Goal: Find specific page/section: Find specific page/section

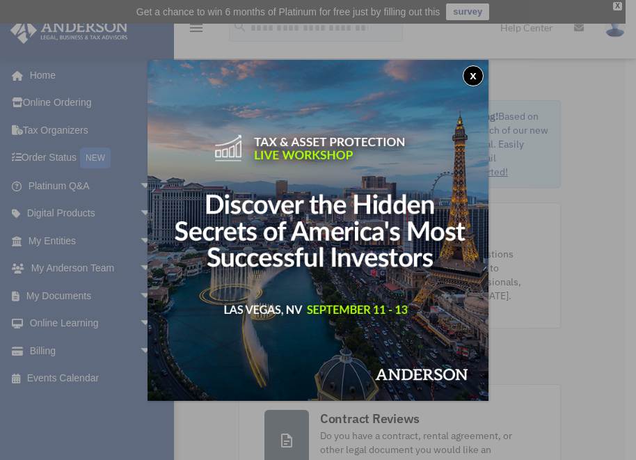
click at [476, 72] on button "x" at bounding box center [473, 75] width 21 height 21
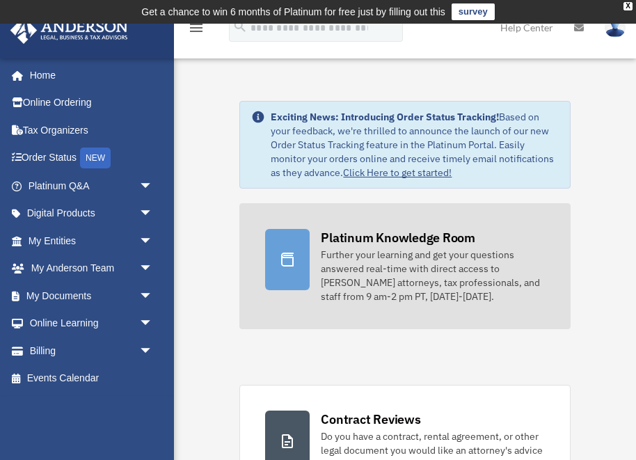
click at [384, 241] on div "Platinum Knowledge Room" at bounding box center [398, 237] width 154 height 17
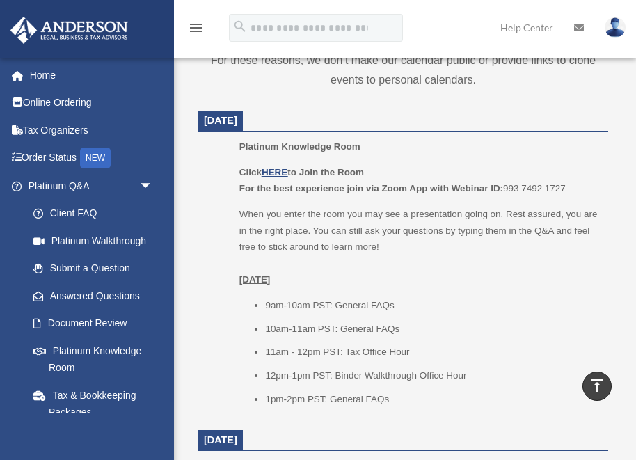
scroll to position [676, 0]
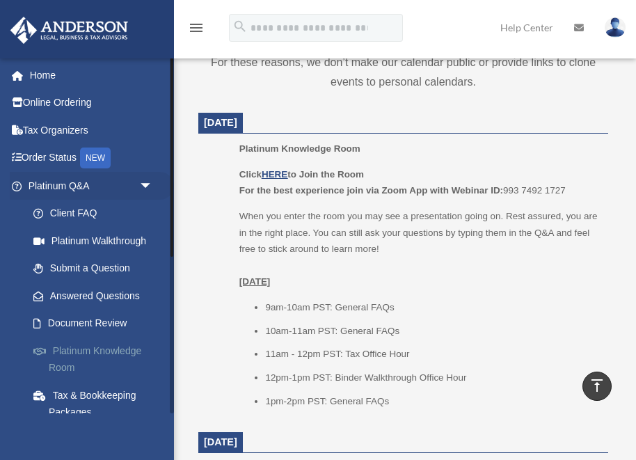
click at [65, 358] on link "Platinum Knowledge Room" at bounding box center [96, 359] width 154 height 45
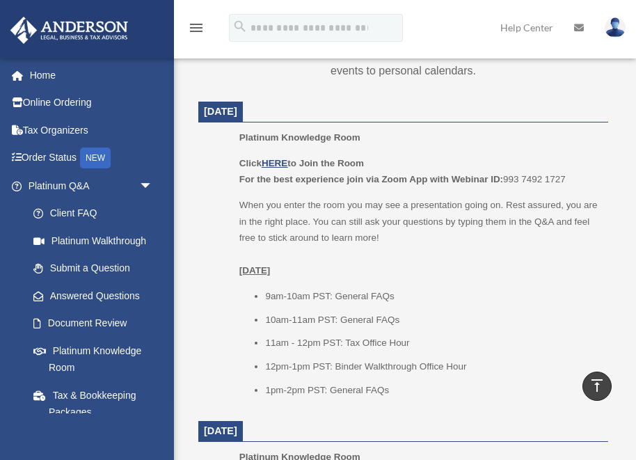
scroll to position [703, 0]
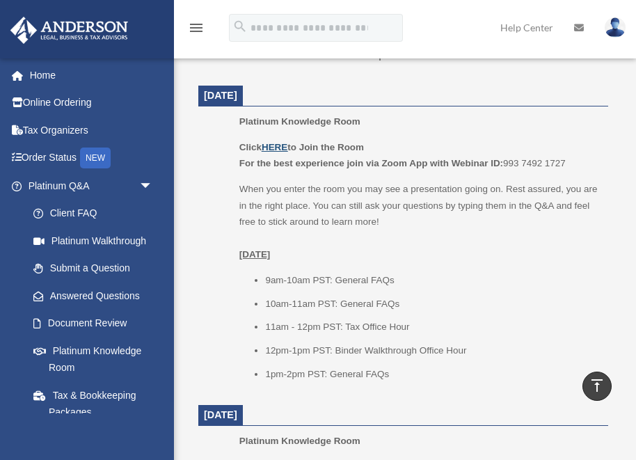
click at [277, 148] on u "HERE" at bounding box center [275, 147] width 26 height 10
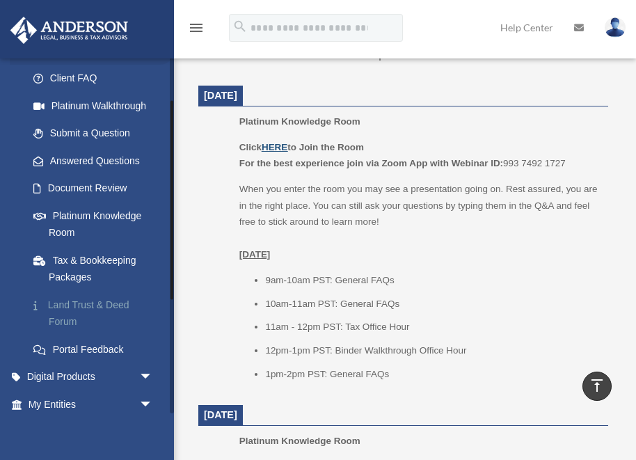
scroll to position [25, 0]
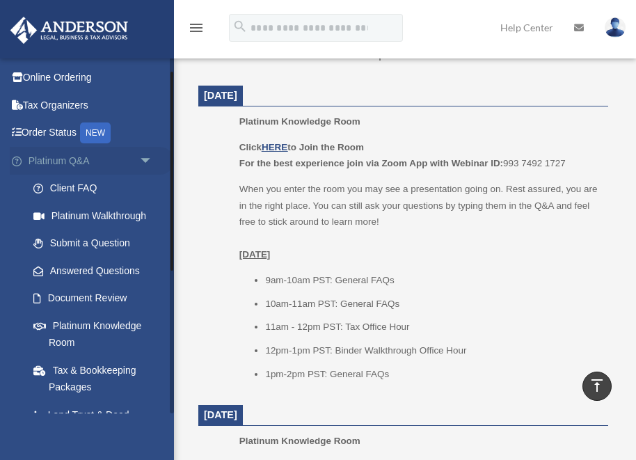
click at [147, 158] on span "arrow_drop_down" at bounding box center [153, 161] width 28 height 29
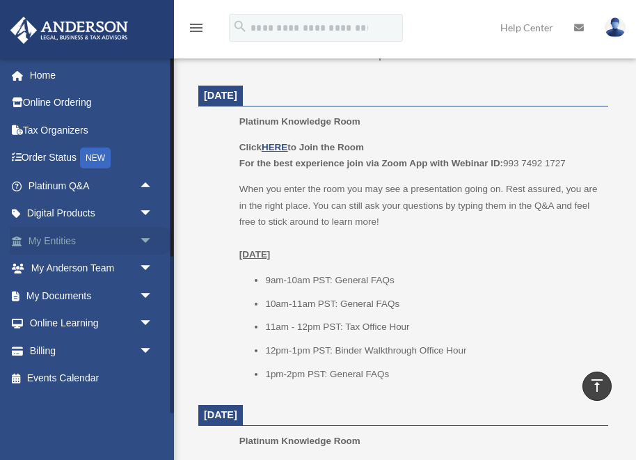
click at [146, 239] on span "arrow_drop_down" at bounding box center [153, 241] width 28 height 29
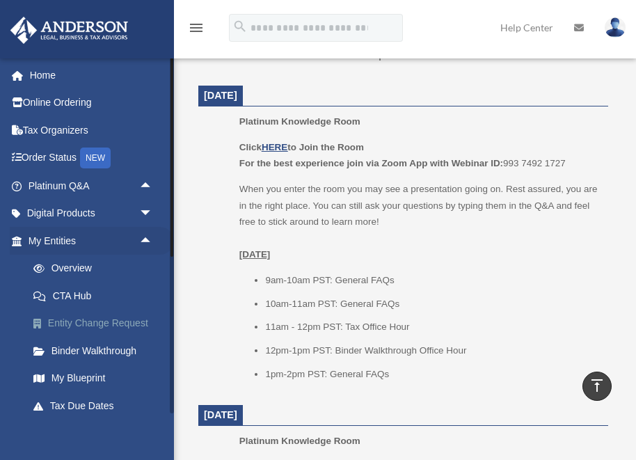
scroll to position [109, 0]
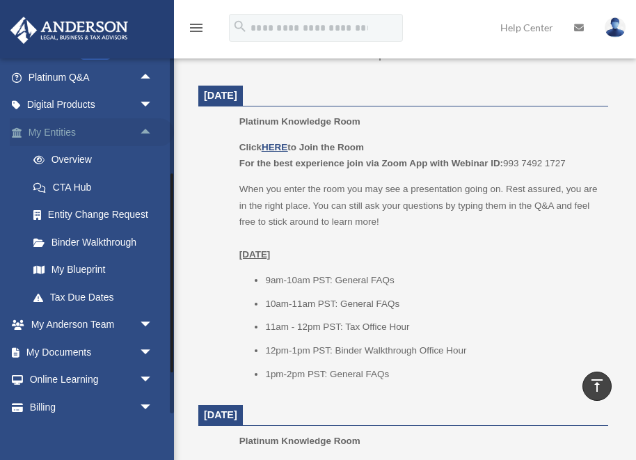
click at [145, 129] on span "arrow_drop_up" at bounding box center [153, 132] width 28 height 29
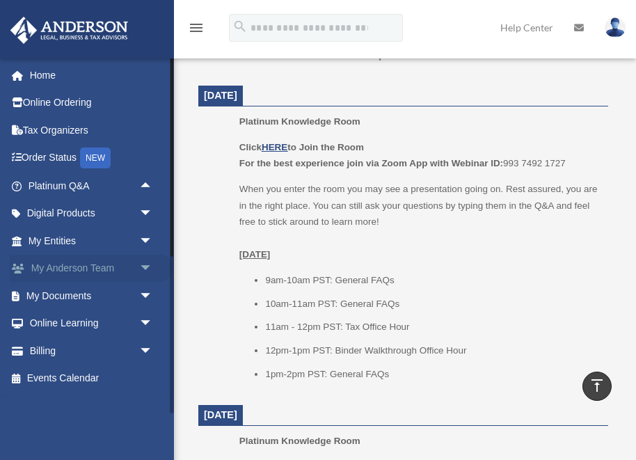
click at [146, 264] on span "arrow_drop_down" at bounding box center [153, 269] width 28 height 29
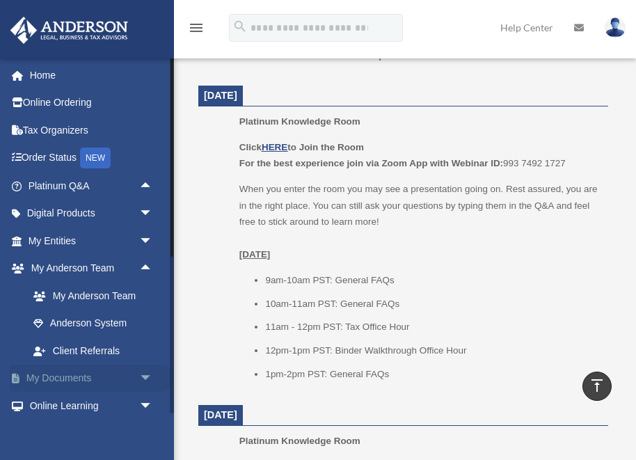
click at [145, 376] on span "arrow_drop_down" at bounding box center [153, 379] width 28 height 29
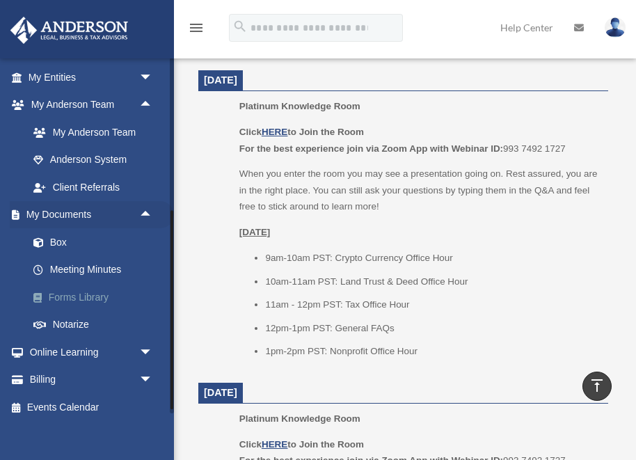
scroll to position [174, 0]
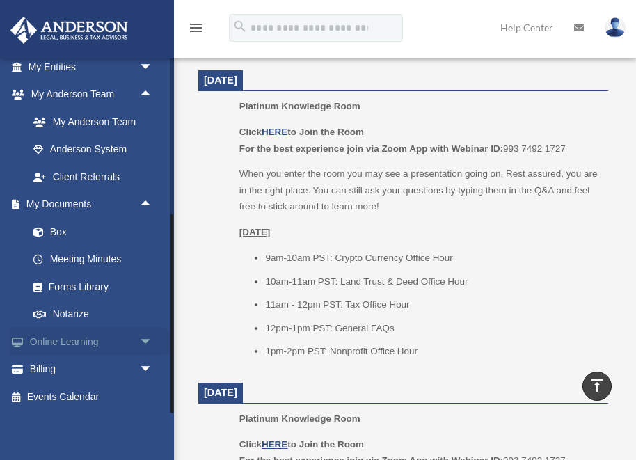
click at [95, 337] on link "Online Learning arrow_drop_down" at bounding box center [92, 342] width 164 height 28
click at [147, 340] on span "arrow_drop_down" at bounding box center [153, 342] width 28 height 29
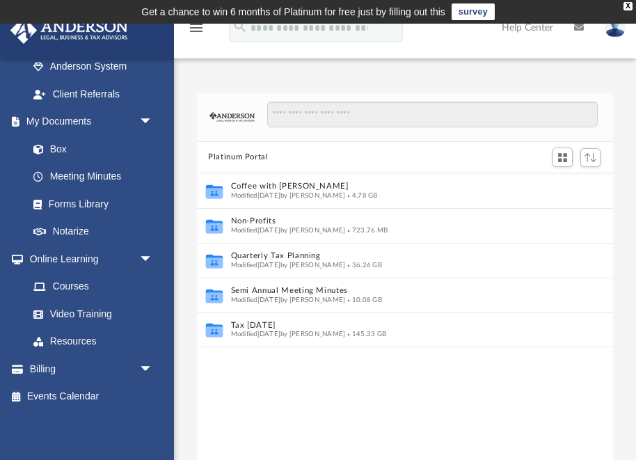
scroll to position [316, 415]
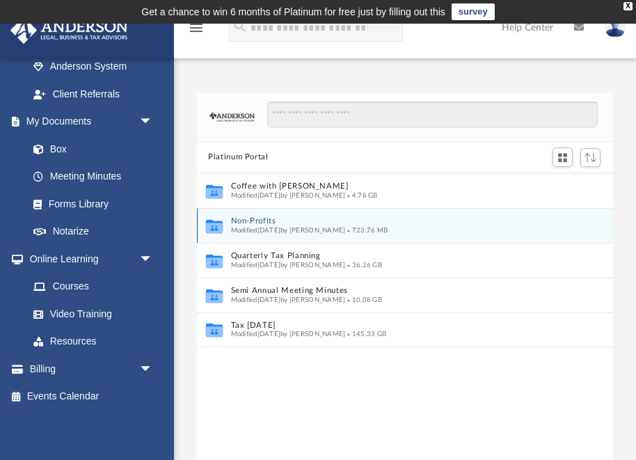
click at [229, 218] on div "Collaborated Folder Non-Profits Modified [DATE] by [PERSON_NAME] 723.76 MB" at bounding box center [405, 225] width 416 height 35
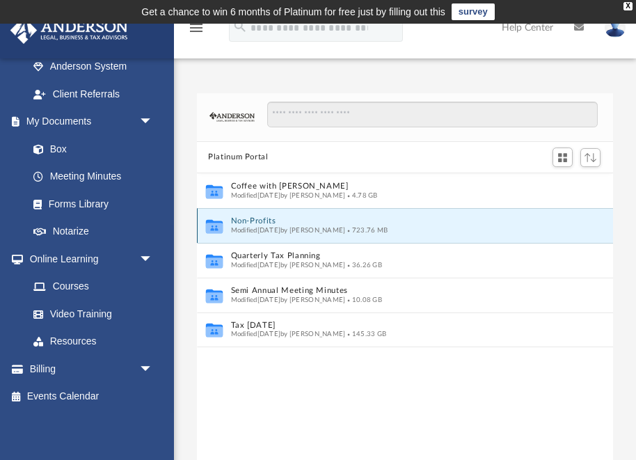
click at [214, 223] on icon "grid" at bounding box center [214, 228] width 17 height 10
click at [388, 227] on span "723.76 MB" at bounding box center [367, 230] width 42 height 7
click at [388, 232] on span "723.76 MB" at bounding box center [367, 230] width 42 height 7
click at [241, 227] on span "Modified Wed Jan 15 2025 by Matthew Moore" at bounding box center [288, 230] width 115 height 7
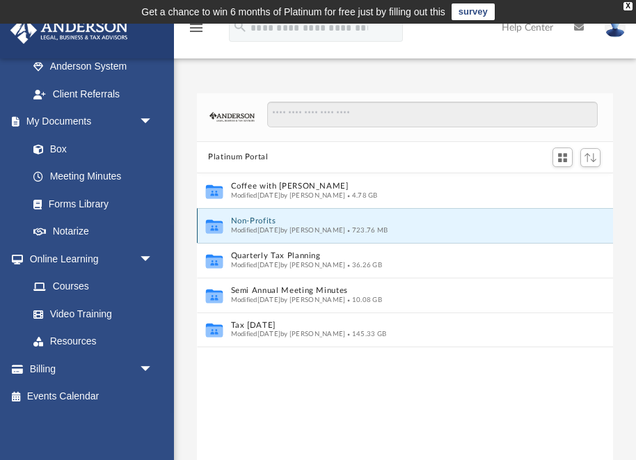
click at [229, 224] on div "Collaborated Folder Non-Profits Modified Wed Jan 15 2025 by Matthew Moore 723.7…" at bounding box center [405, 225] width 416 height 35
click at [211, 223] on icon "grid" at bounding box center [214, 228] width 17 height 10
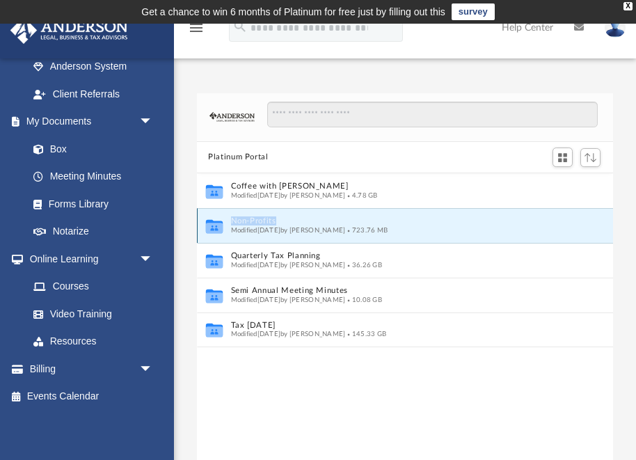
click at [211, 223] on icon "grid" at bounding box center [214, 228] width 17 height 10
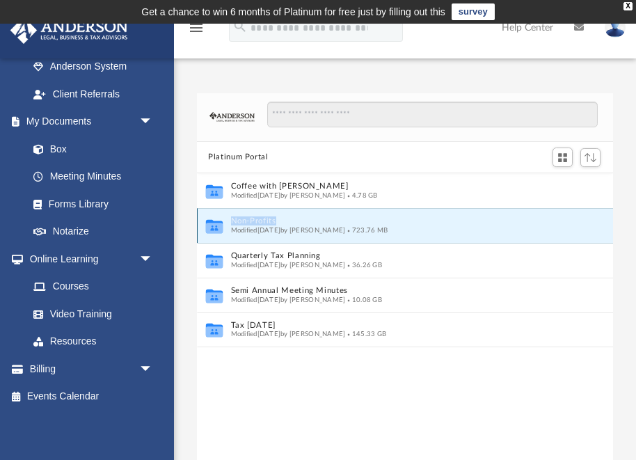
click at [211, 223] on icon "grid" at bounding box center [214, 228] width 17 height 10
click at [322, 230] on span "Modified Wed Jan 15 2025 by Matthew Moore" at bounding box center [288, 230] width 115 height 7
click at [346, 230] on span "Modified Wed Jan 15 2025 by Matthew Moore" at bounding box center [288, 230] width 115 height 7
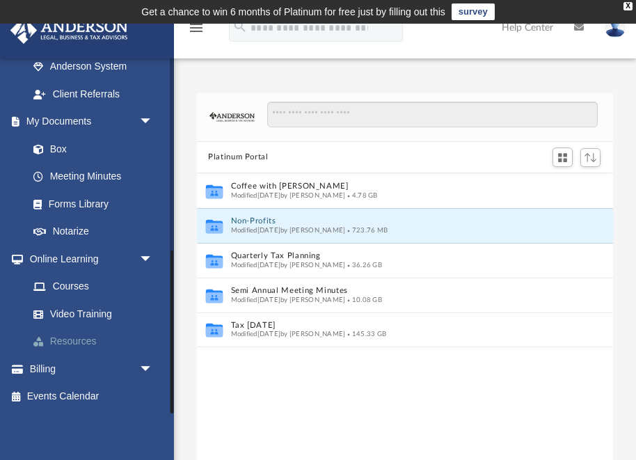
click at [74, 342] on link "Resources" at bounding box center [96, 342] width 154 height 28
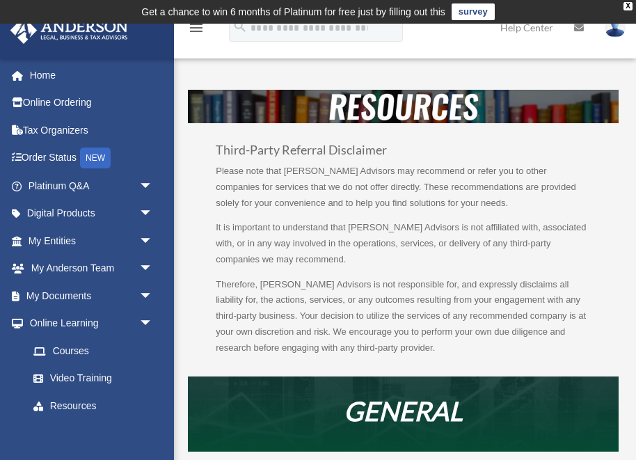
scroll to position [143, 0]
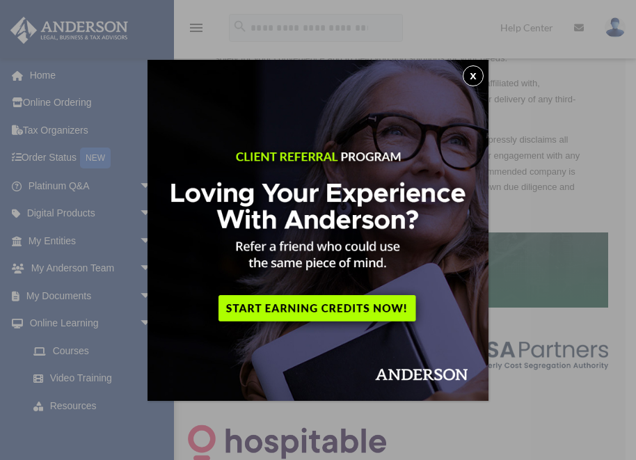
click at [470, 75] on button "x" at bounding box center [473, 75] width 21 height 21
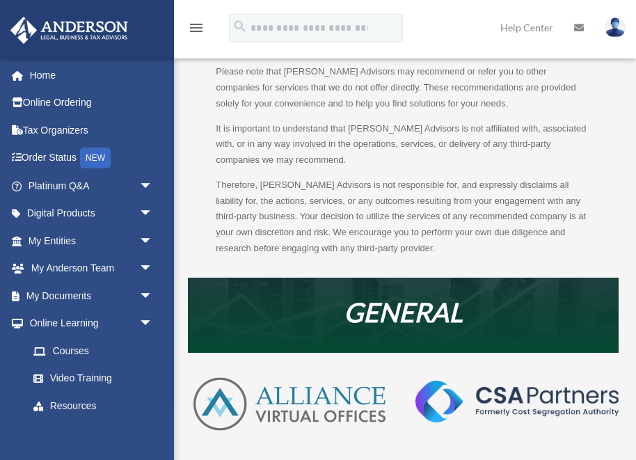
scroll to position [0, 0]
